Goal: Task Accomplishment & Management: Use online tool/utility

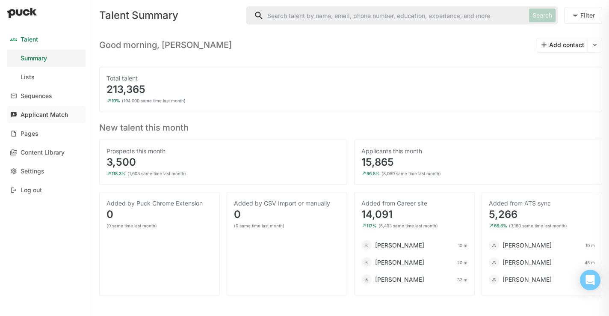
click at [38, 121] on link "Applicant Match" at bounding box center [46, 114] width 79 height 17
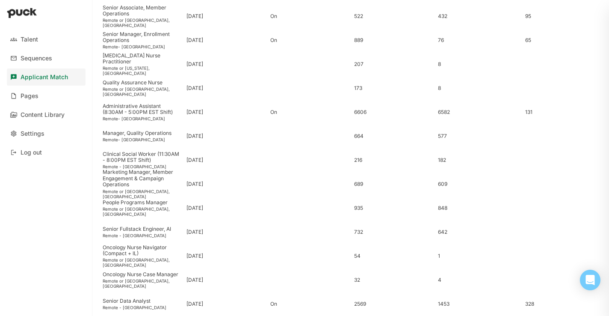
scroll to position [370, 0]
click at [270, 36] on div "On" at bounding box center [308, 39] width 77 height 6
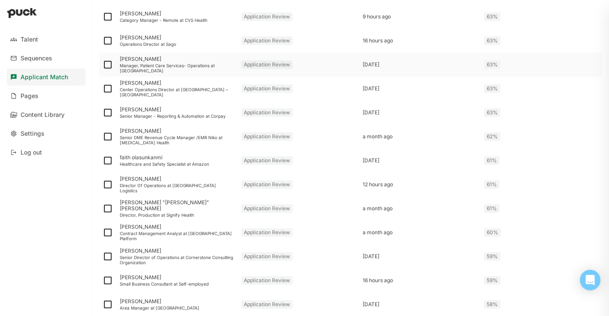
scroll to position [1095, 0]
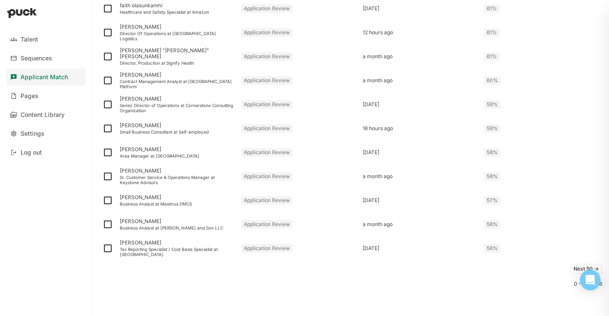
click at [575, 266] on button "Next 50 ->" at bounding box center [586, 268] width 32 height 10
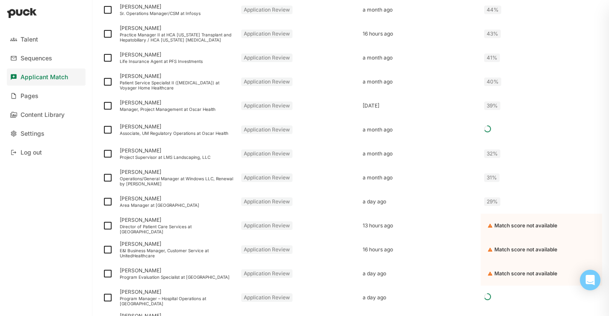
scroll to position [521, 0]
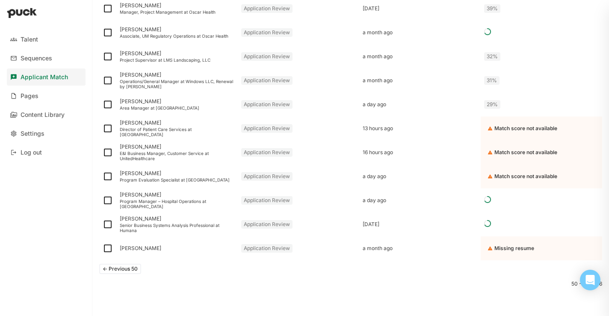
click at [111, 270] on button "<- Previous 50" at bounding box center [120, 268] width 42 height 10
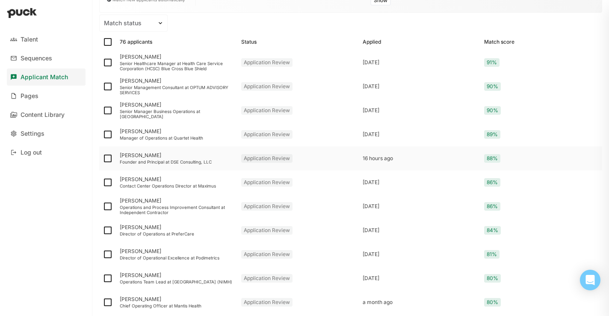
scroll to position [105, 0]
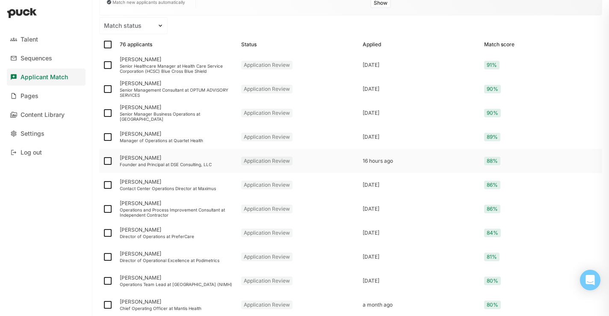
click at [164, 165] on div "Founder and Principal at DSE Consulting, LLC" at bounding box center [177, 164] width 115 height 5
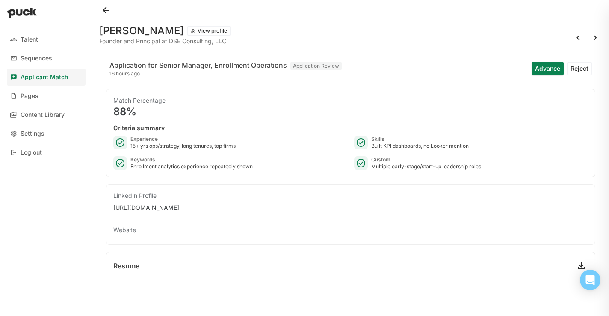
click at [109, 15] on button at bounding box center [106, 10] width 14 height 14
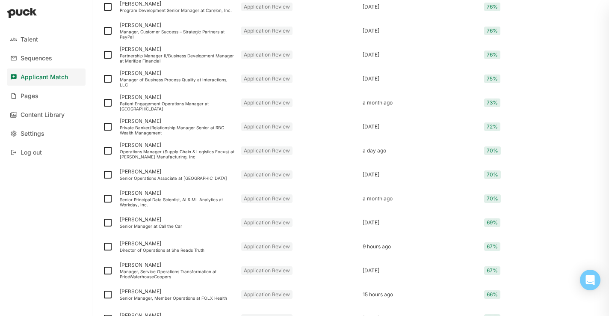
scroll to position [571, 0]
click at [221, 295] on div "Senior Manager, Member Operations at FOLX Health" at bounding box center [177, 297] width 115 height 5
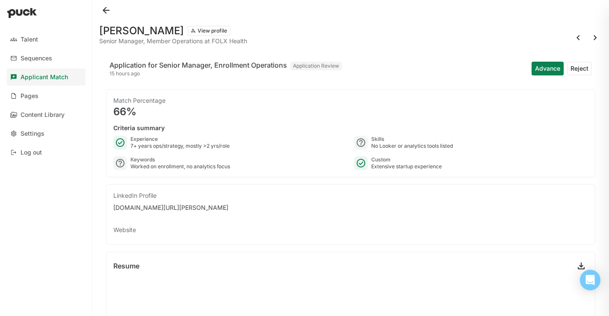
click at [112, 9] on button at bounding box center [106, 10] width 14 height 14
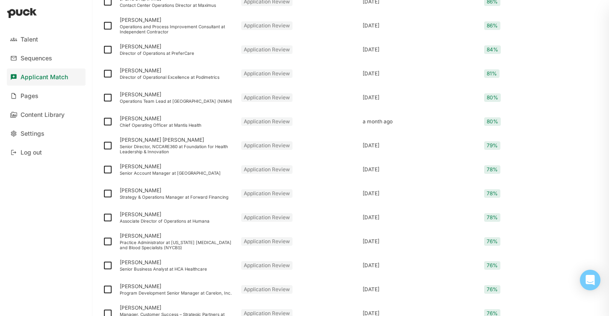
scroll to position [289, 0]
click at [199, 191] on div "Aaron Wall" at bounding box center [177, 190] width 115 height 6
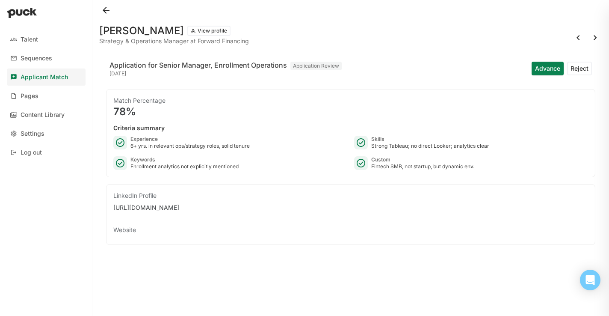
click at [104, 10] on button at bounding box center [106, 10] width 14 height 14
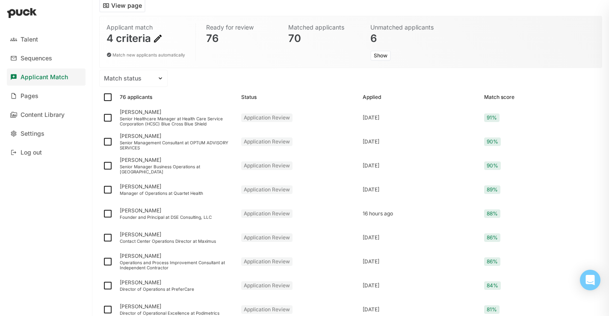
scroll to position [52, 0]
